Goal: Transaction & Acquisition: Purchase product/service

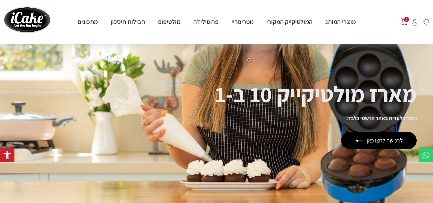
scroll to position [46, 0]
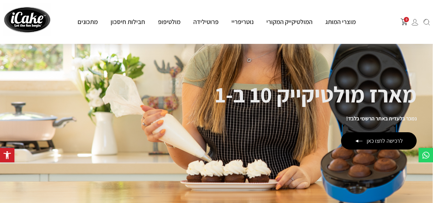
click at [366, 114] on div "מארז מולטיקייק 10 ב-1 נמכר בלעדית באתר הרשמי בלבד! לרכישה לחצו כאן" at bounding box center [315, 117] width 201 height 66
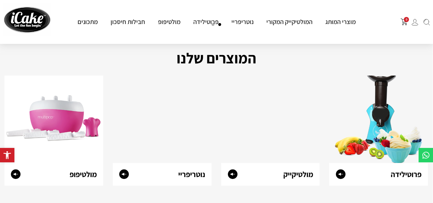
scroll to position [237, 0]
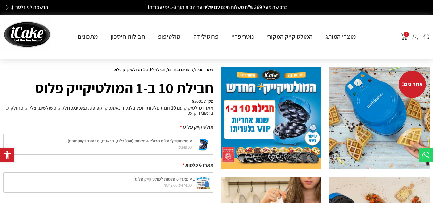
click at [266, 134] on img at bounding box center [271, 118] width 101 height 103
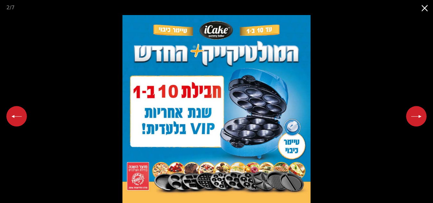
click at [420, 115] on button "Next slide" at bounding box center [416, 116] width 20 height 20
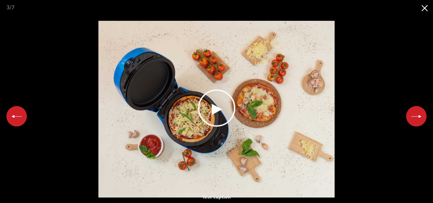
click at [209, 108] on icon at bounding box center [216, 108] width 45 height 45
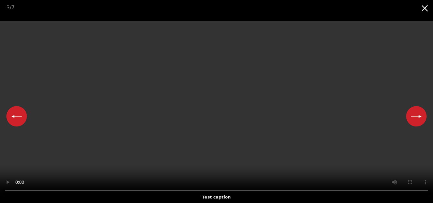
click at [348, 39] on video "Your browser does not support HTML5 video." at bounding box center [216, 109] width 433 height 177
click at [394, 81] on video "Your browser does not support HTML5 video." at bounding box center [216, 109] width 433 height 177
click at [418, 115] on button "Next slide" at bounding box center [416, 116] width 20 height 20
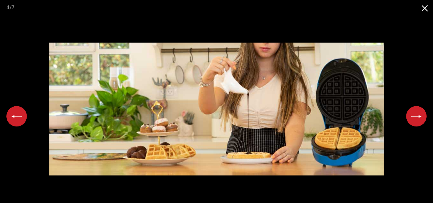
click at [415, 115] on button "Next slide" at bounding box center [416, 116] width 20 height 20
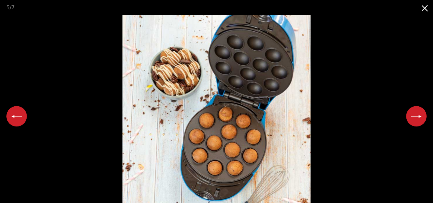
click at [415, 115] on button "Next slide" at bounding box center [416, 116] width 20 height 20
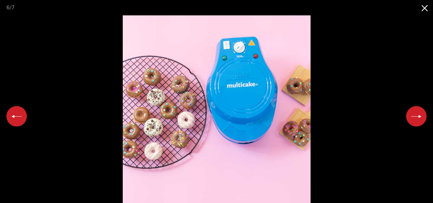
click at [415, 115] on button "Next slide" at bounding box center [416, 116] width 20 height 20
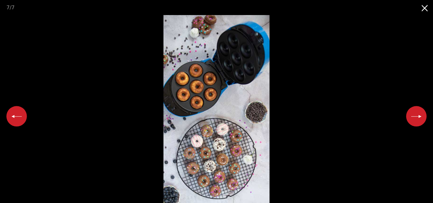
click at [415, 115] on button "Next slide" at bounding box center [416, 116] width 20 height 20
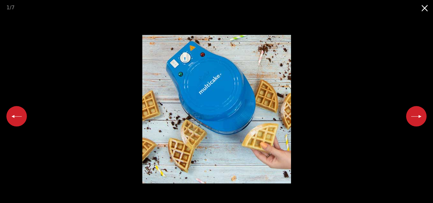
click at [415, 115] on button "Next slide" at bounding box center [416, 116] width 20 height 20
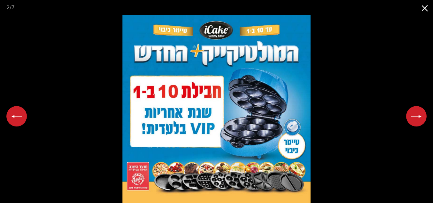
click at [426, 8] on button "Close gallery" at bounding box center [425, 7] width 16 height 15
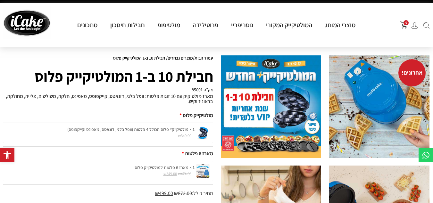
scroll to position [0, -1]
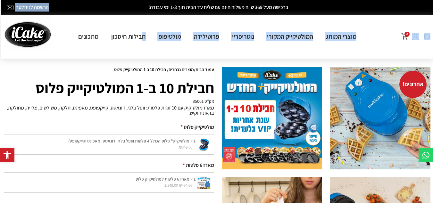
drag, startPoint x: 143, startPoint y: 27, endPoint x: 143, endPoint y: -32, distance: 59.3
click at [168, 31] on div "מוצרי המותג מולטיקייק® - אפייה ב-5 דקות מולטיקייק המקורי מארז מולטיקייק 10 ב-1 …" at bounding box center [217, 37] width 303 height 16
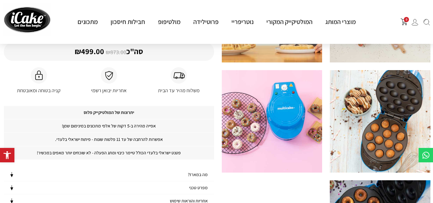
scroll to position [227, 0]
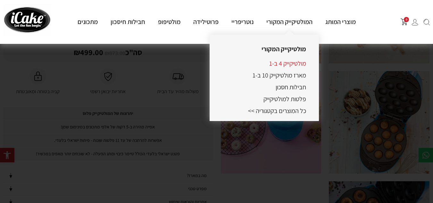
click at [274, 65] on link "מולטיקייק 4 ב-1" at bounding box center [287, 63] width 37 height 8
click at [299, 63] on link "מולטיקייק 4 ב-1" at bounding box center [287, 63] width 37 height 8
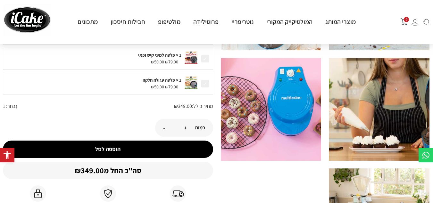
scroll to position [229, 0]
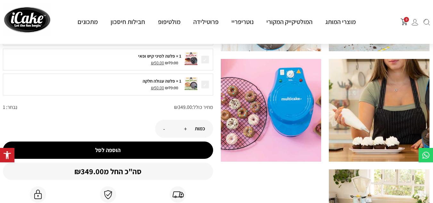
click at [117, 146] on button "הוספה לסל" at bounding box center [108, 150] width 210 height 17
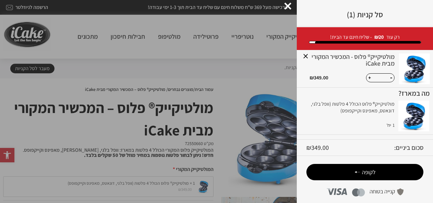
click at [328, 126] on td "מולטיקייק® פלוס הכולל 4 פלטות (וופל בלגי, דונאטס, מאפינס וקייקפופס) 1 ₪ 349.00" at bounding box center [349, 116] width 98 height 31
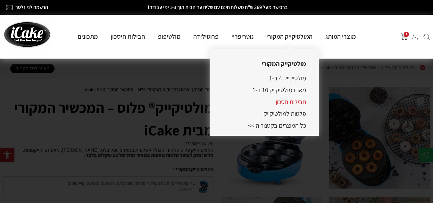
click at [290, 104] on link "חבילות חסכון" at bounding box center [290, 102] width 30 height 8
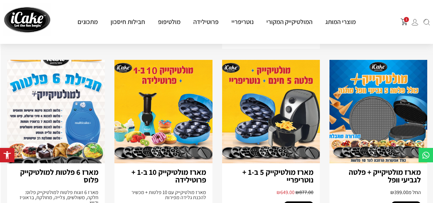
scroll to position [250, -1]
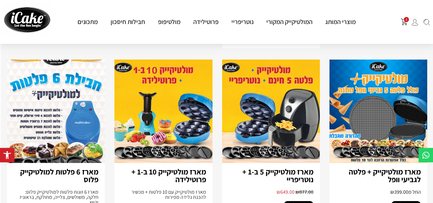
click at [296, 131] on img at bounding box center [271, 111] width 98 height 103
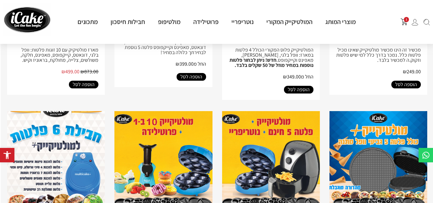
scroll to position [199, -1]
